Goal: Information Seeking & Learning: Learn about a topic

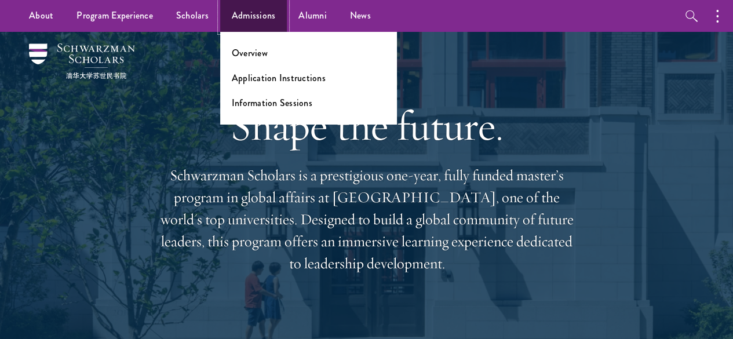
click at [244, 17] on link "Admissions" at bounding box center [253, 16] width 67 height 32
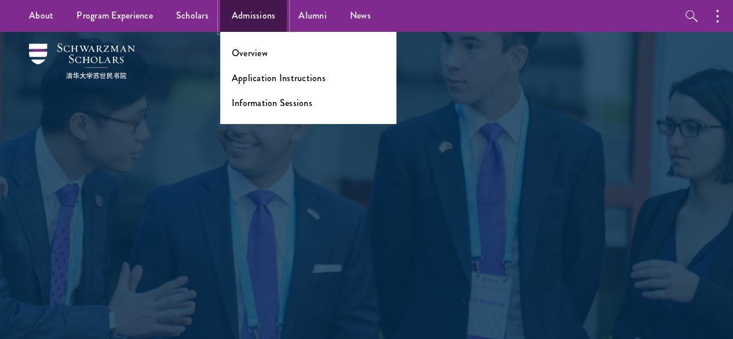
click at [245, 18] on link "Admissions" at bounding box center [253, 16] width 67 height 32
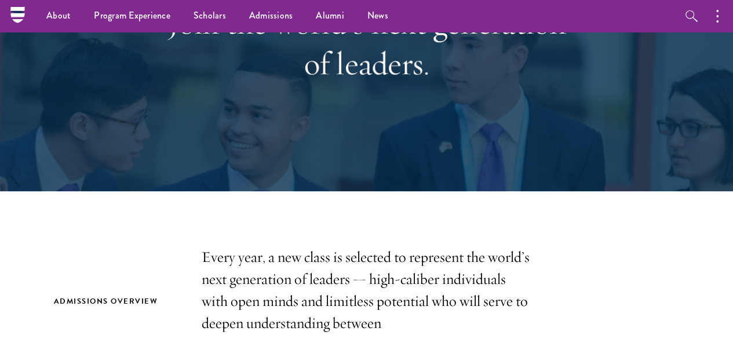
scroll to position [167, 0]
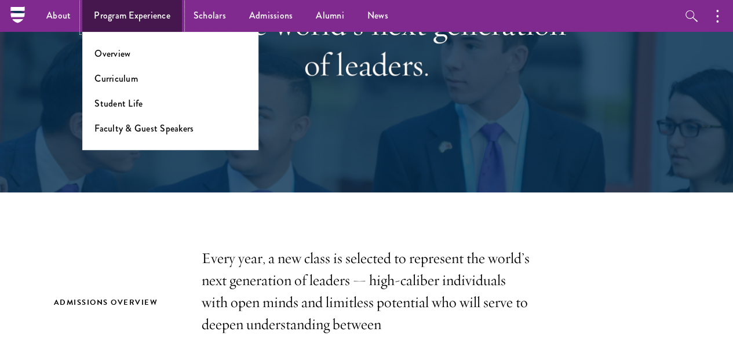
click at [125, 17] on link "Program Experience" at bounding box center [132, 16] width 100 height 32
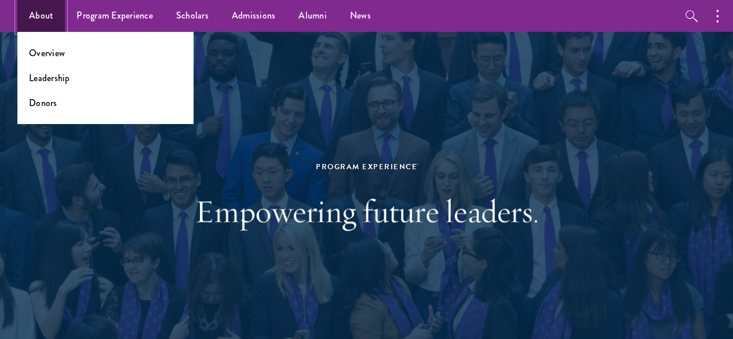
click at [39, 17] on link "About" at bounding box center [41, 16] width 48 height 32
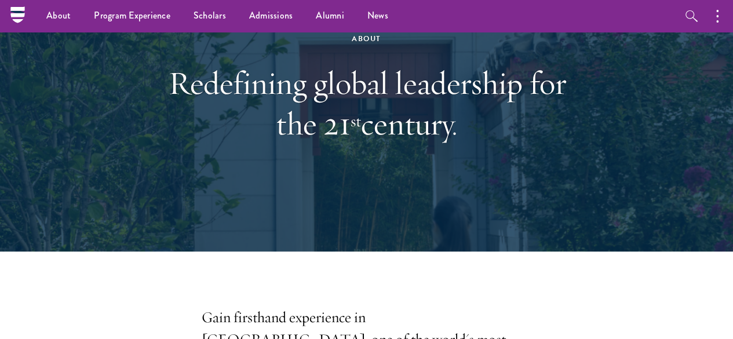
scroll to position [105, 0]
